Goal: Find specific page/section: Find specific page/section

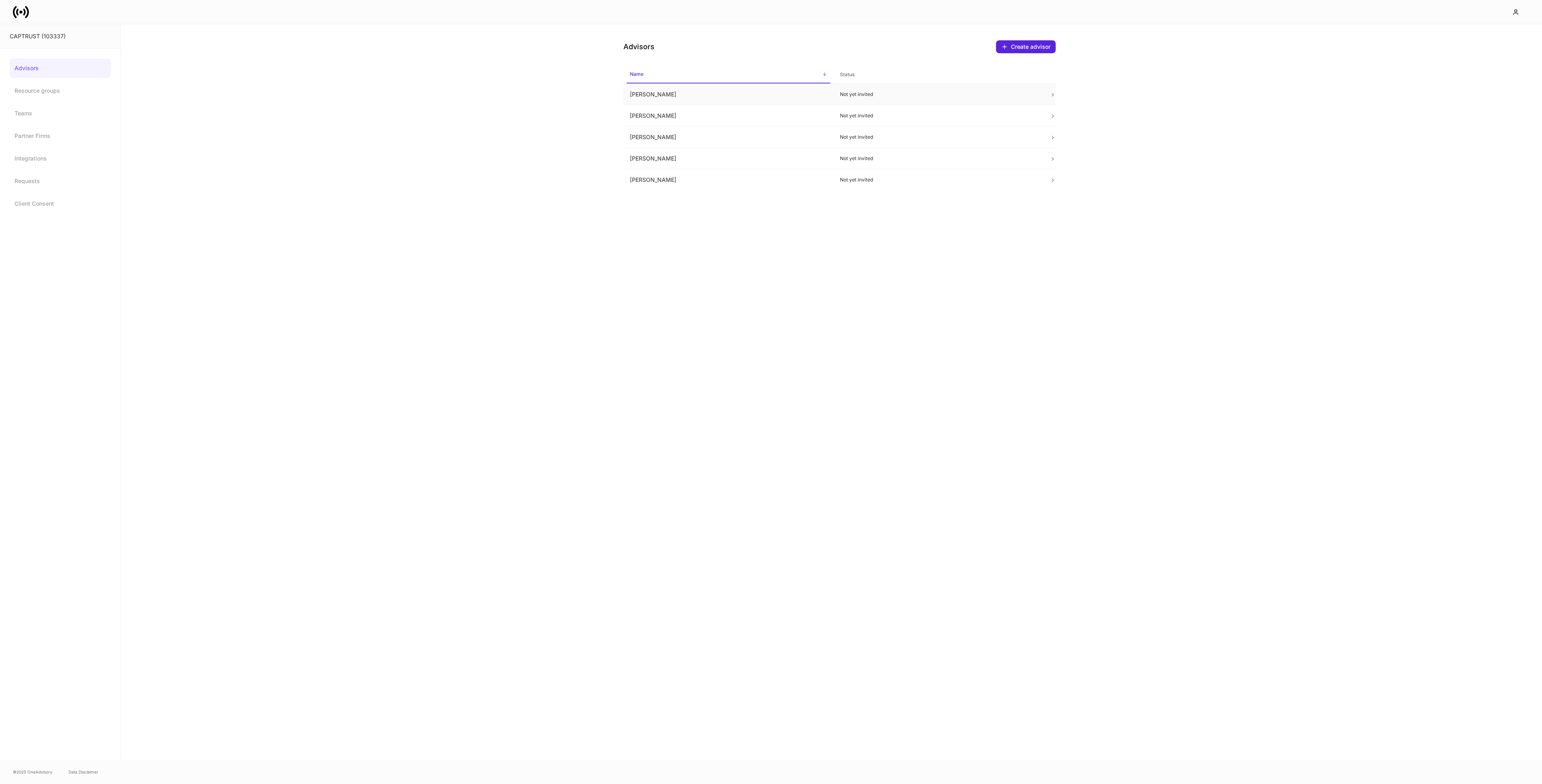
click at [737, 95] on td "[PERSON_NAME]" at bounding box center [728, 95] width 210 height 22
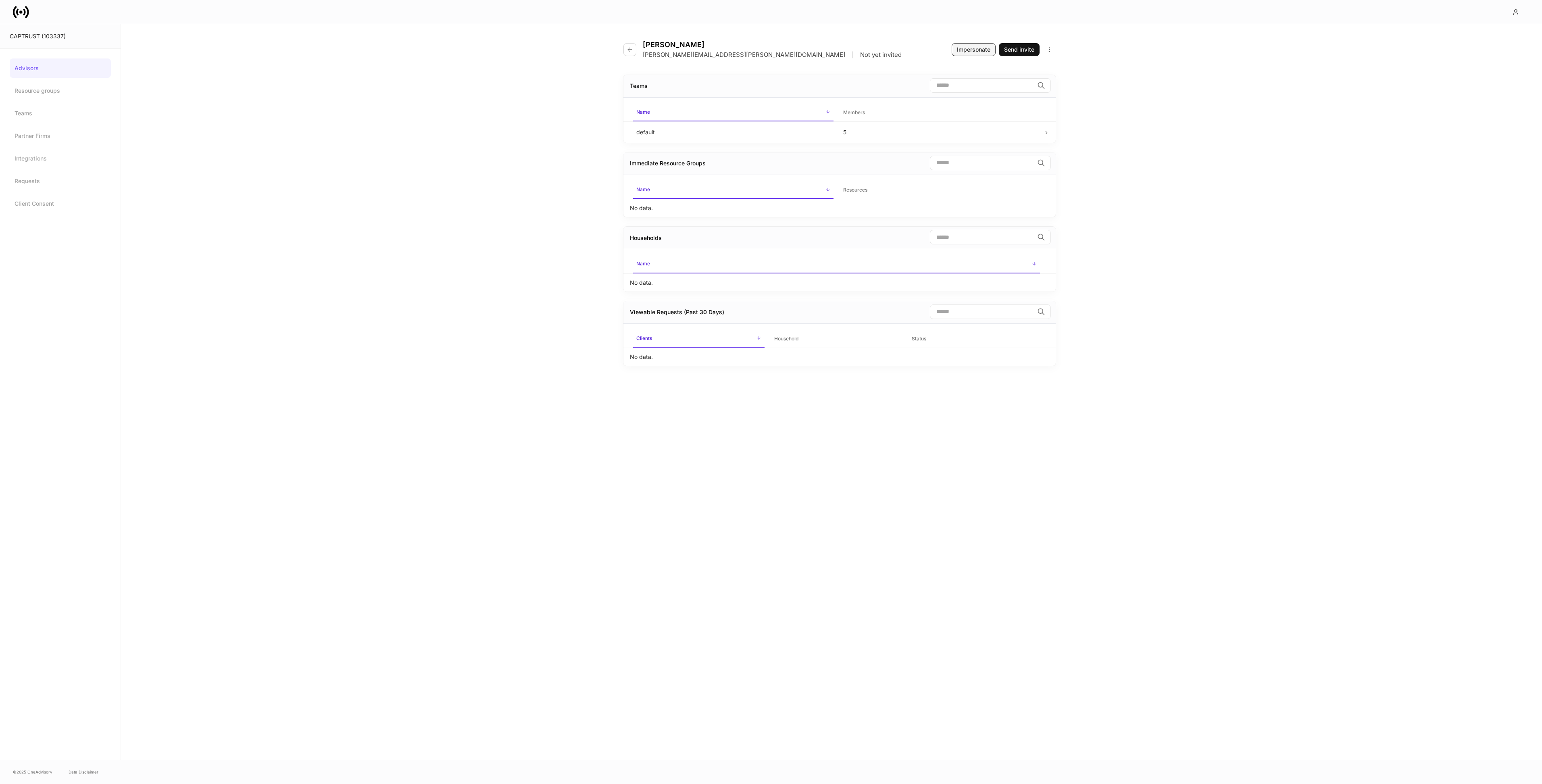
click at [979, 49] on div "Impersonate" at bounding box center [974, 49] width 34 height 8
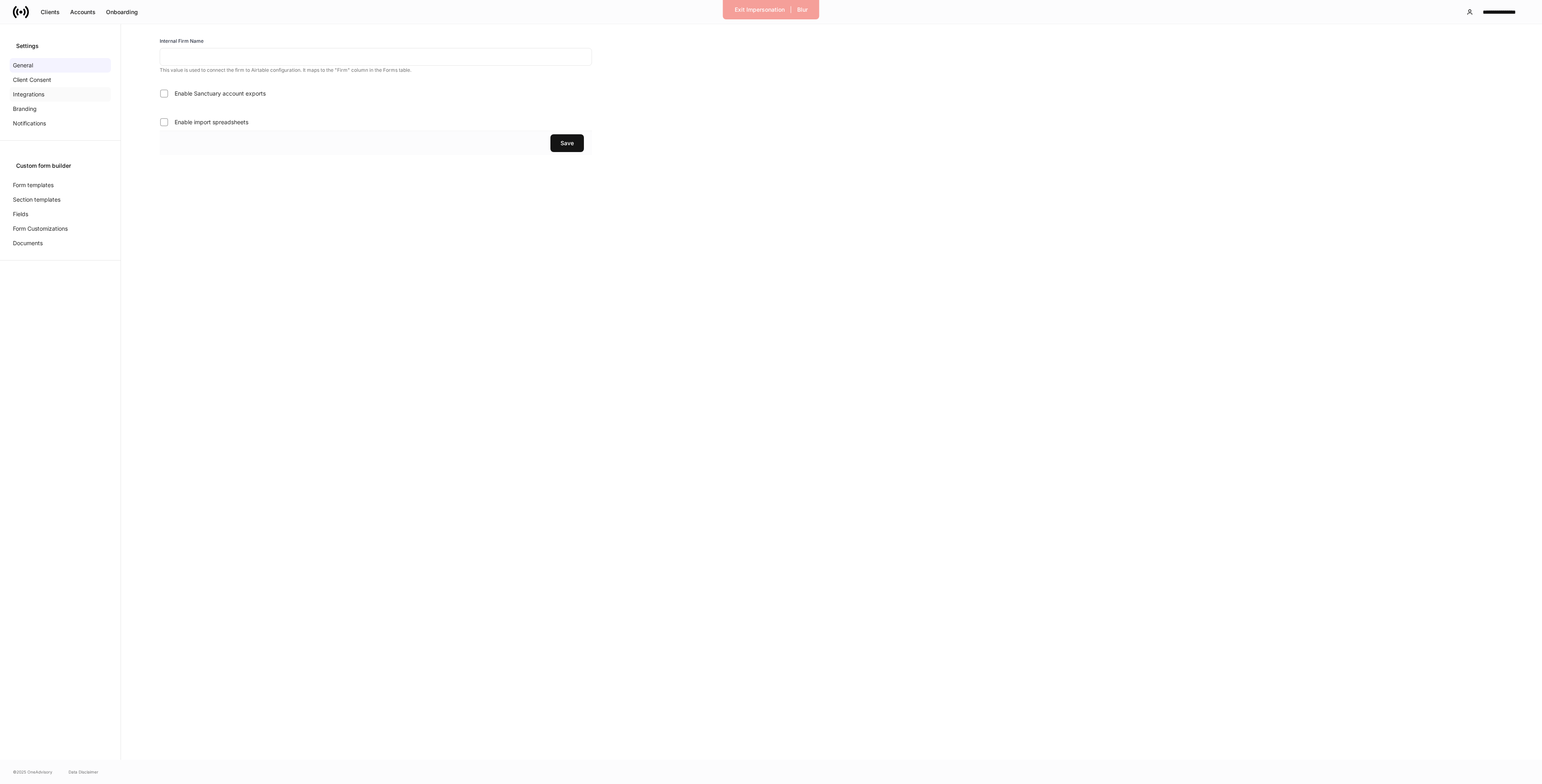
click at [41, 91] on p "Integrations" at bounding box center [29, 94] width 32 height 8
